Goal: Information Seeking & Learning: Learn about a topic

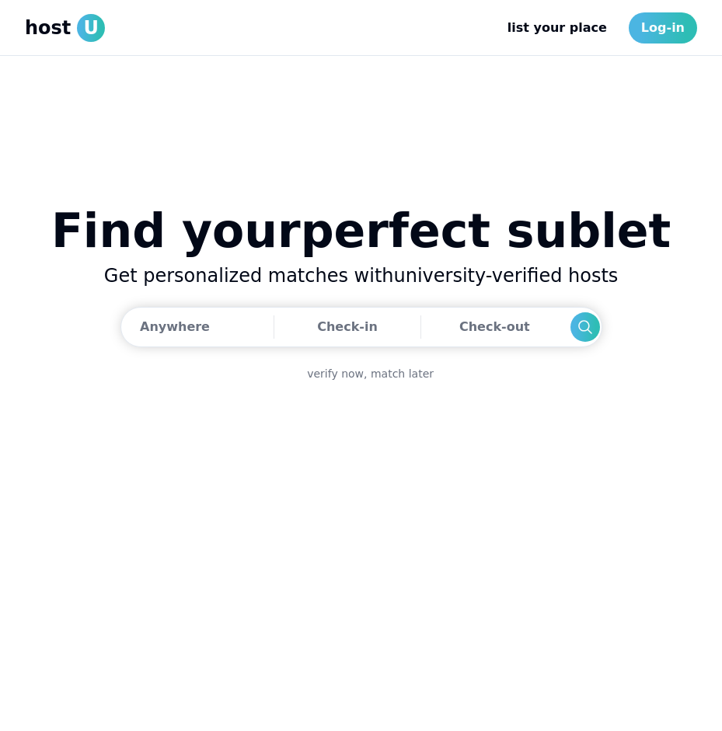
click at [71, 31] on div "host U" at bounding box center [65, 28] width 80 height 28
click at [665, 37] on link "Log-in" at bounding box center [663, 27] width 68 height 31
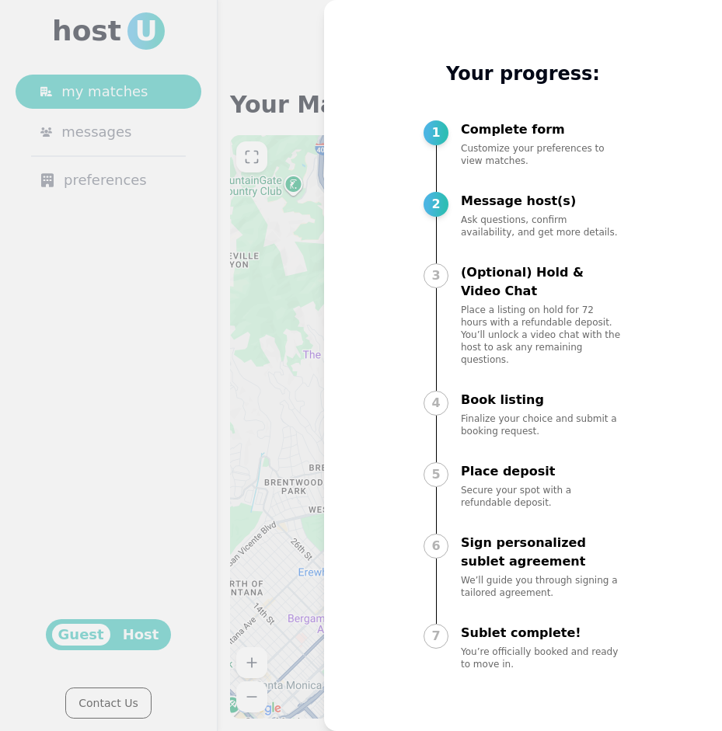
click at [148, 243] on div at bounding box center [361, 365] width 722 height 731
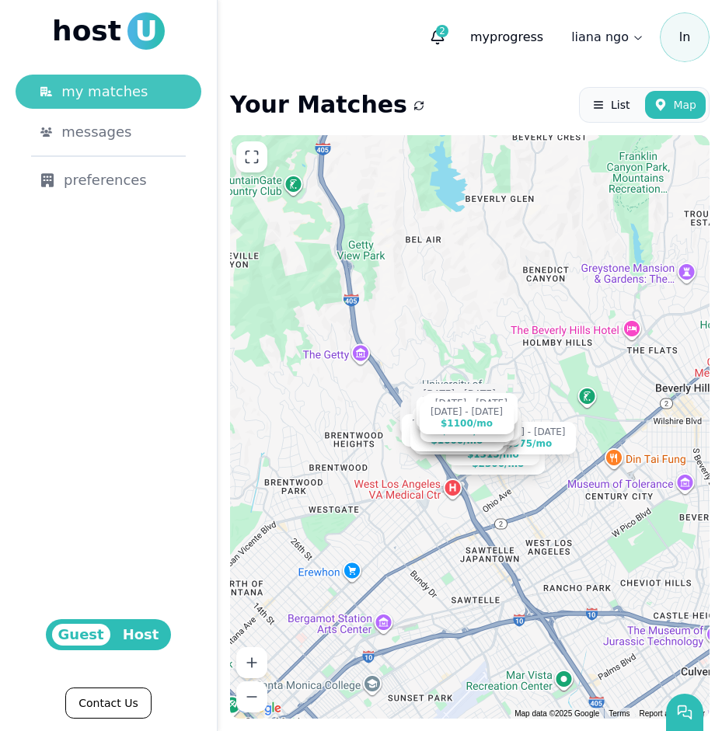
click at [144, 92] on div "my matches" at bounding box center [118, 92] width 115 height 22
click at [622, 104] on span "List" at bounding box center [620, 105] width 19 height 16
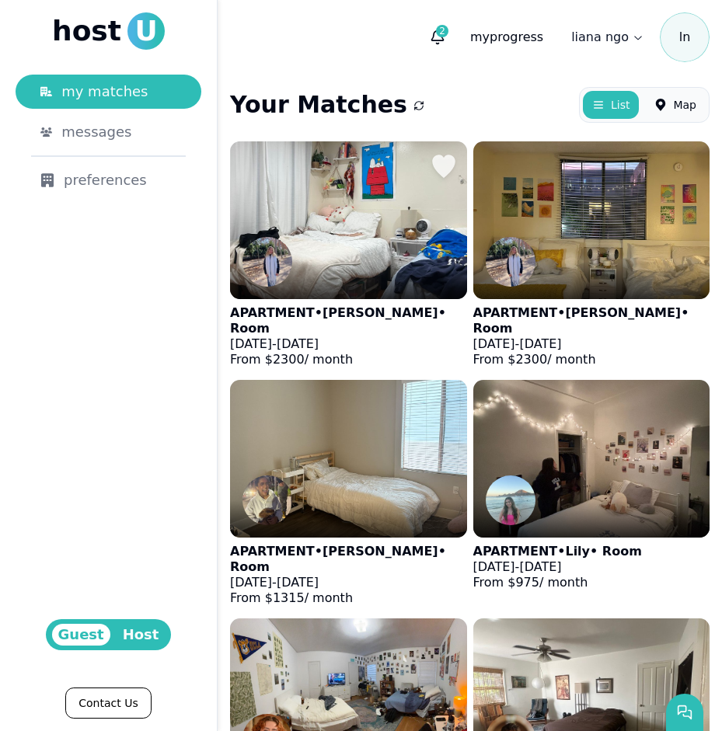
click at [430, 239] on img at bounding box center [348, 220] width 260 height 173
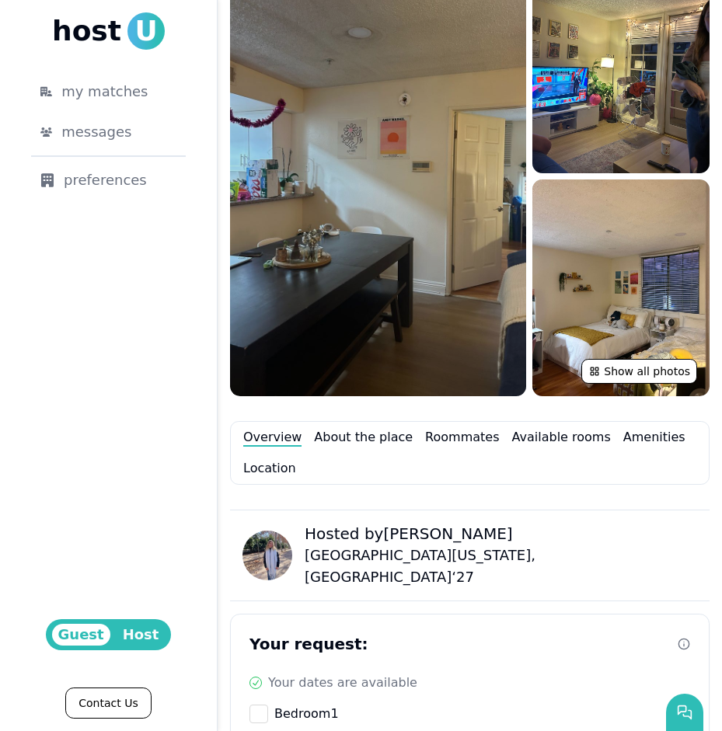
scroll to position [243, 0]
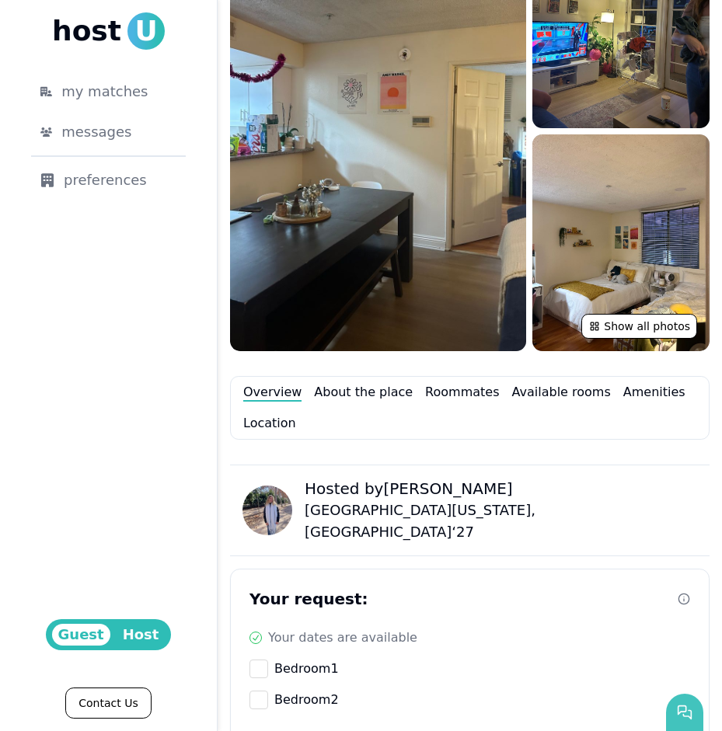
click at [690, 709] on icon "button" at bounding box center [685, 713] width 16 height 16
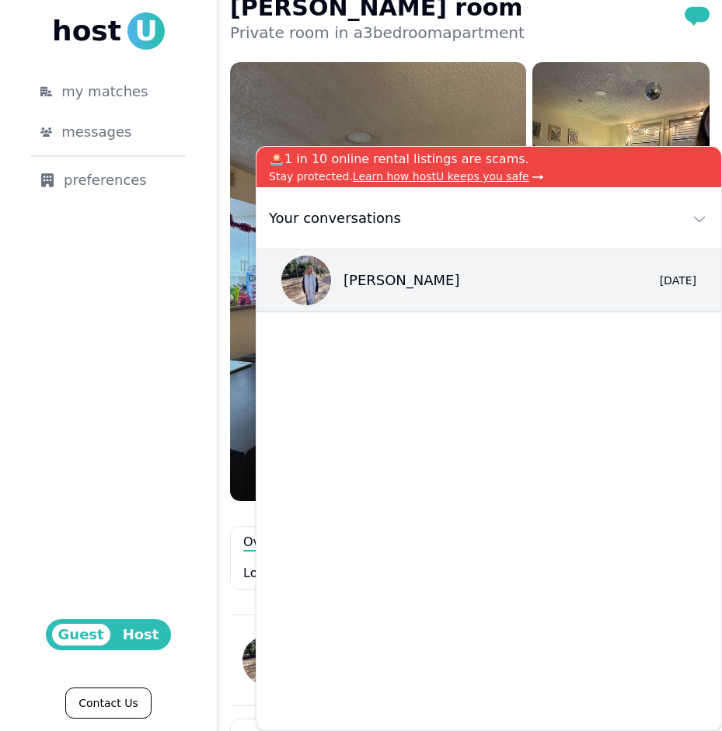
scroll to position [0, 0]
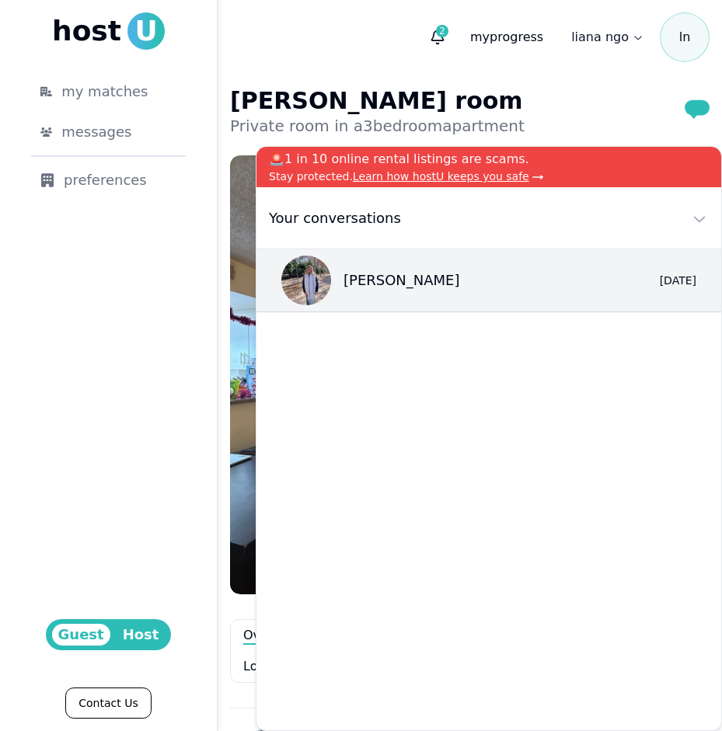
click at [445, 175] on span "Learn how hostU keeps you safe" at bounding box center [441, 176] width 176 height 12
